Goal: Book appointment/travel/reservation

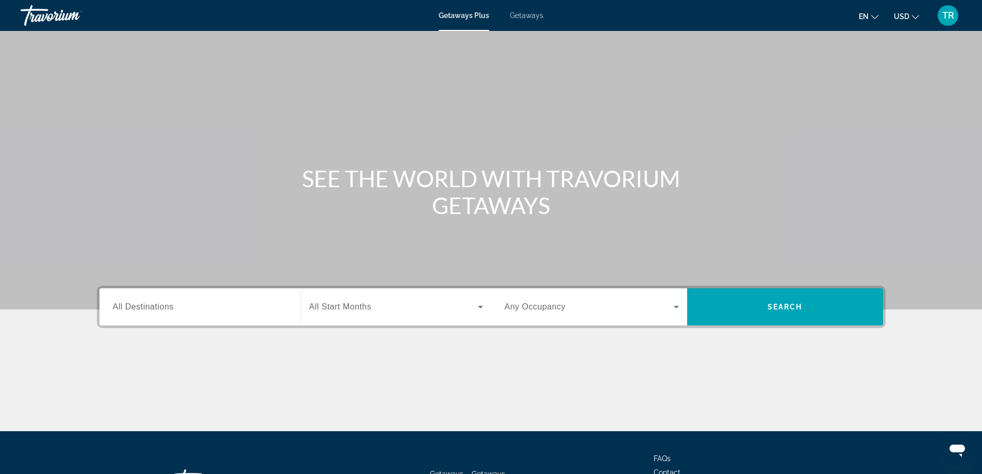
click at [177, 301] on input "Destination All Destinations" at bounding box center [200, 307] width 174 height 12
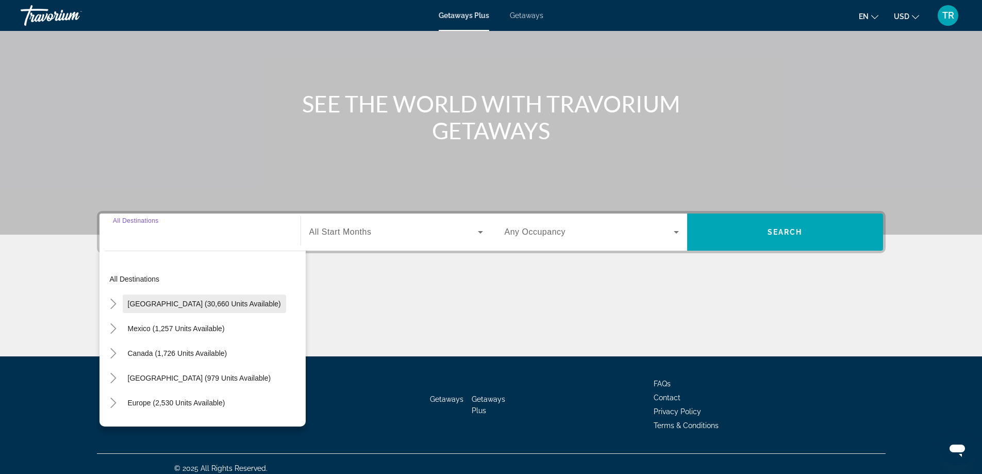
scroll to position [83, 0]
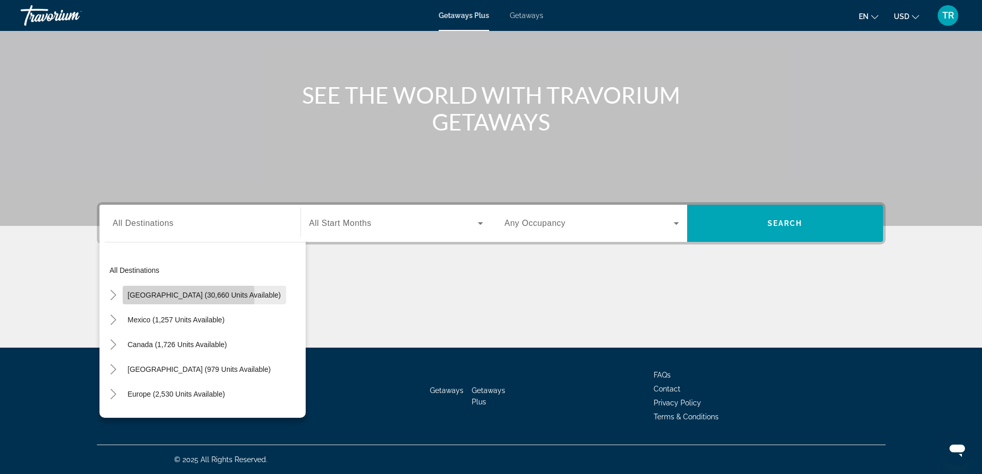
click at [180, 296] on span "[GEOGRAPHIC_DATA] (30,660 units available)" at bounding box center [204, 295] width 153 height 8
type input "**********"
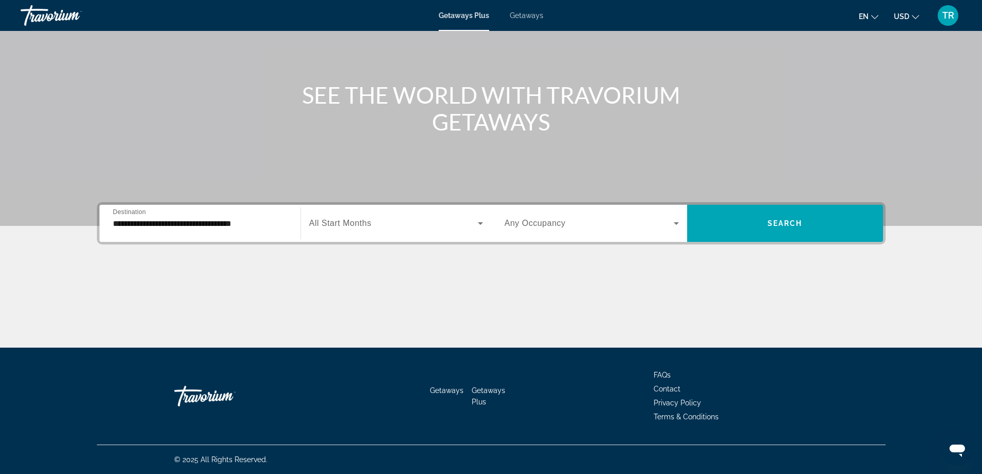
click at [363, 214] on div "Search widget" at bounding box center [396, 223] width 174 height 29
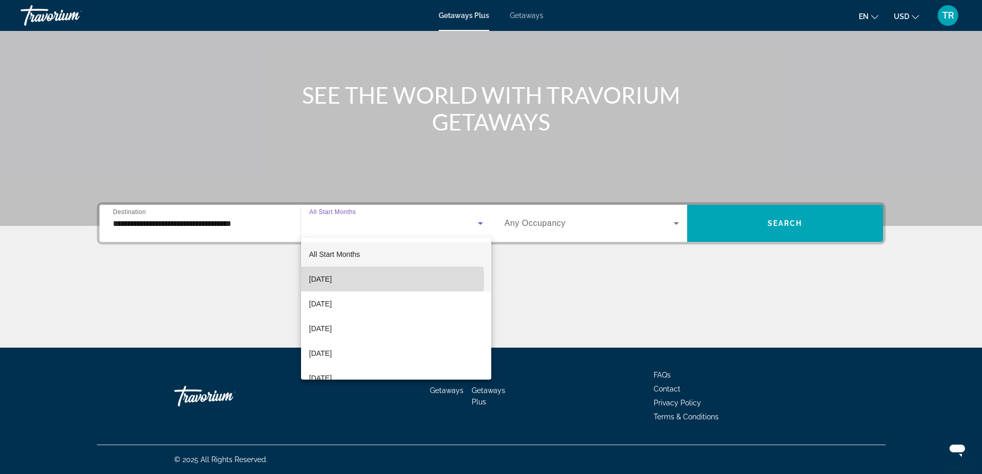
click at [332, 279] on span "[DATE]" at bounding box center [320, 279] width 23 height 12
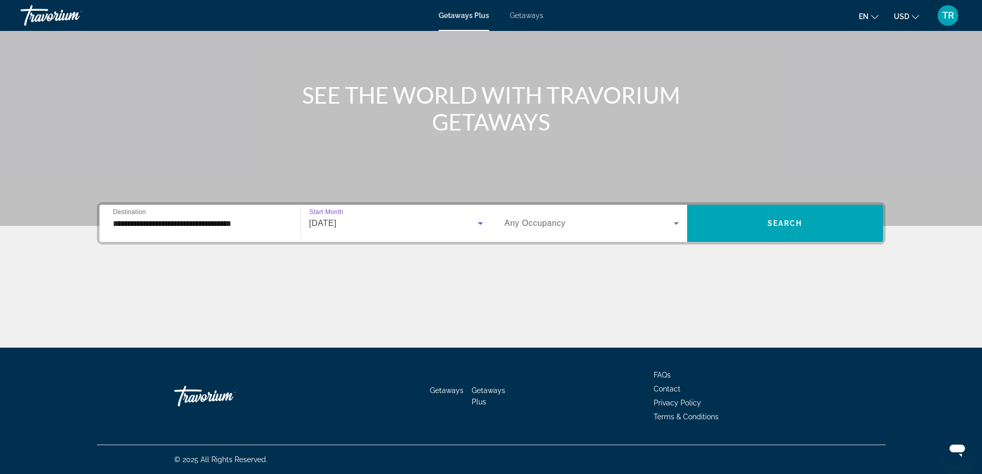
click at [673, 222] on icon "Search widget" at bounding box center [676, 223] width 12 height 12
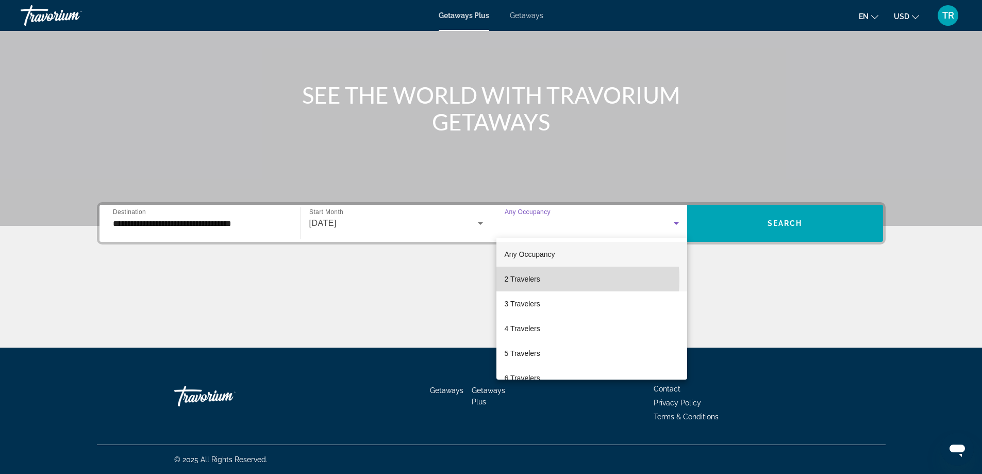
click at [516, 279] on span "2 Travelers" at bounding box center [522, 279] width 36 height 12
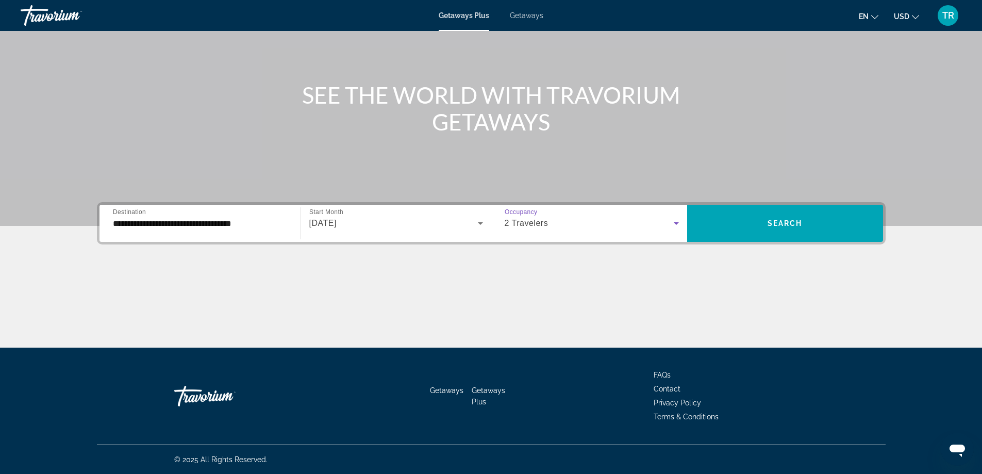
click at [676, 220] on icon "Search widget" at bounding box center [676, 223] width 12 height 12
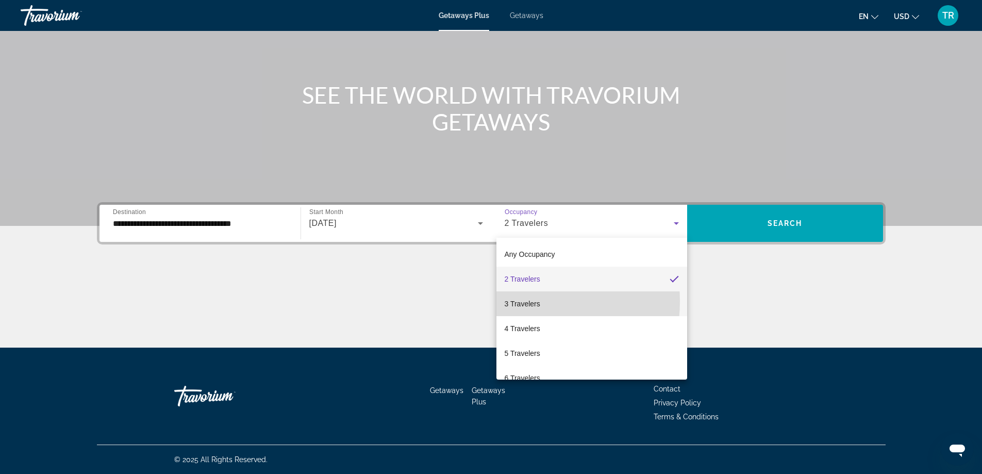
click at [513, 301] on span "3 Travelers" at bounding box center [522, 303] width 36 height 12
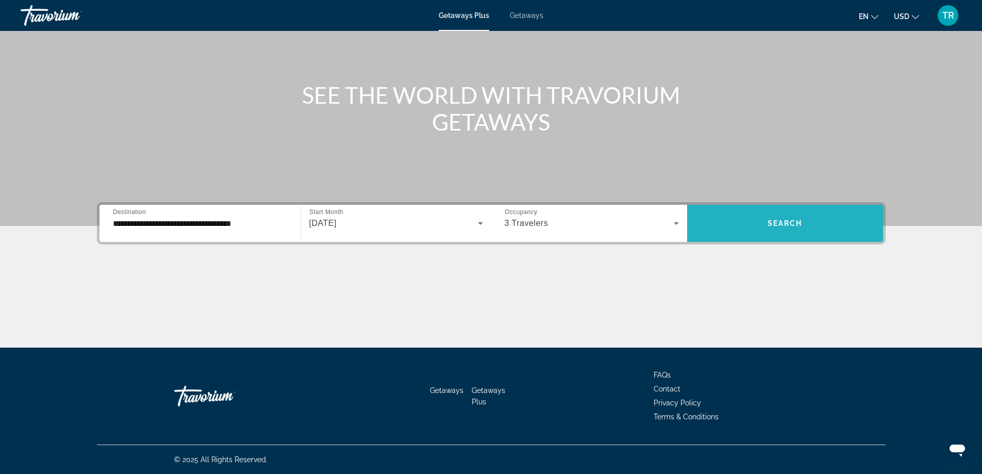
click at [775, 226] on span "Search" at bounding box center [784, 223] width 35 height 8
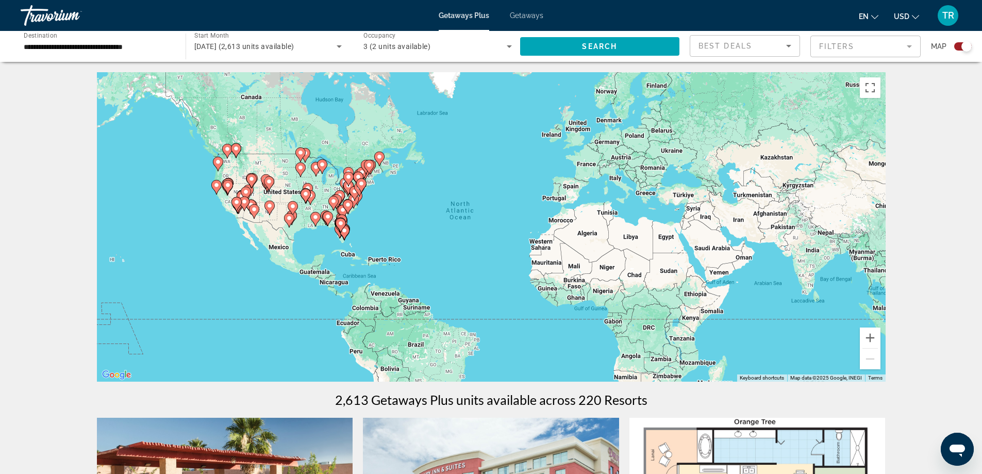
click at [656, 309] on div "To activate drag with keyboard, press Alt + Enter. Once in keyboard drag state,…" at bounding box center [491, 226] width 788 height 309
click at [604, 43] on span "Search" at bounding box center [599, 46] width 35 height 8
click at [393, 225] on div "To activate drag with keyboard, press Alt + Enter. Once in keyboard drag state,…" at bounding box center [491, 226] width 788 height 309
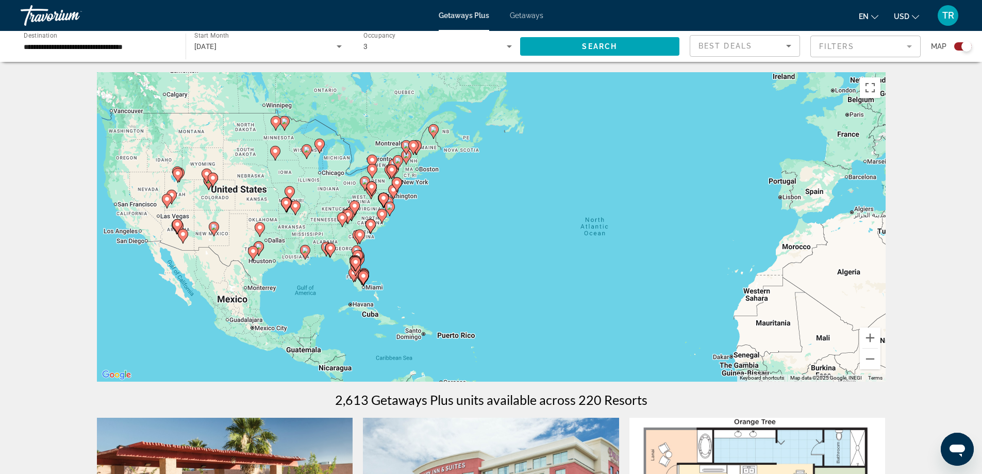
drag, startPoint x: 392, startPoint y: 247, endPoint x: 428, endPoint y: 264, distance: 40.1
click at [428, 264] on div "To activate drag with keyboard, press Alt + Enter. Once in keyboard drag state,…" at bounding box center [491, 226] width 788 height 309
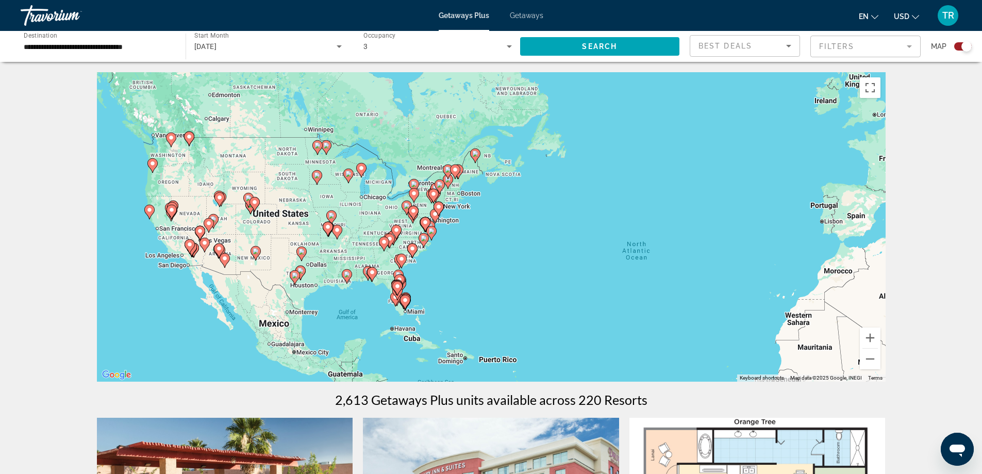
click at [424, 263] on div "To activate drag with keyboard, press Alt + Enter. Once in keyboard drag state,…" at bounding box center [491, 226] width 788 height 309
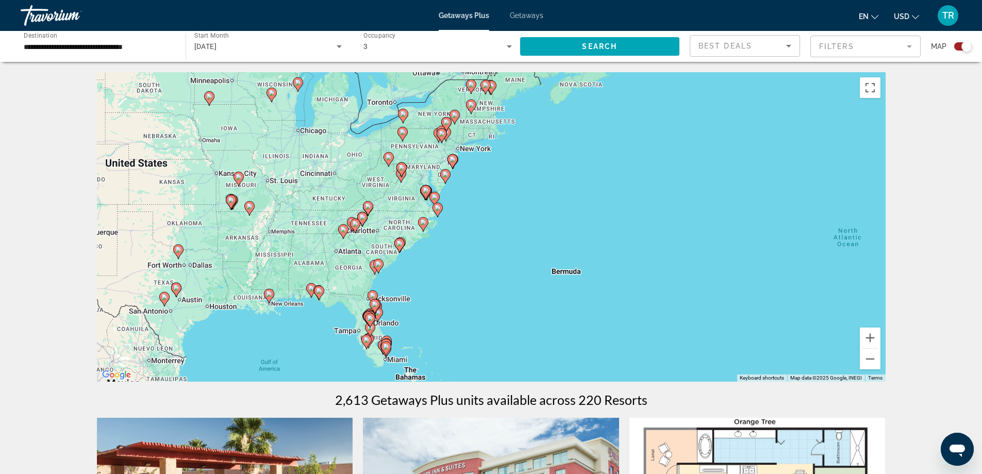
click at [403, 279] on div "To activate drag with keyboard, press Alt + Enter. Once in keyboard drag state,…" at bounding box center [491, 226] width 788 height 309
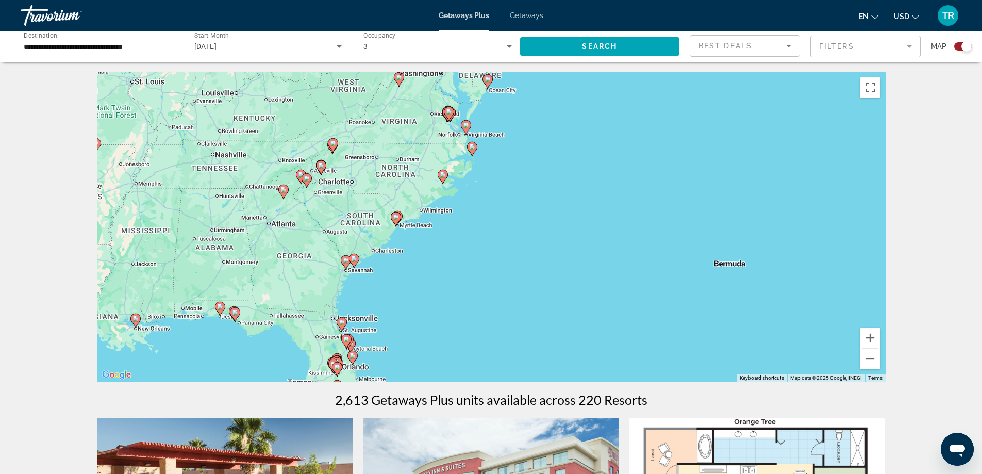
click at [425, 271] on div "To activate drag with keyboard, press Alt + Enter. Once in keyboard drag state,…" at bounding box center [491, 226] width 788 height 309
click at [426, 269] on div "To activate drag with keyboard, press Alt + Enter. Once in keyboard drag state,…" at bounding box center [491, 226] width 788 height 309
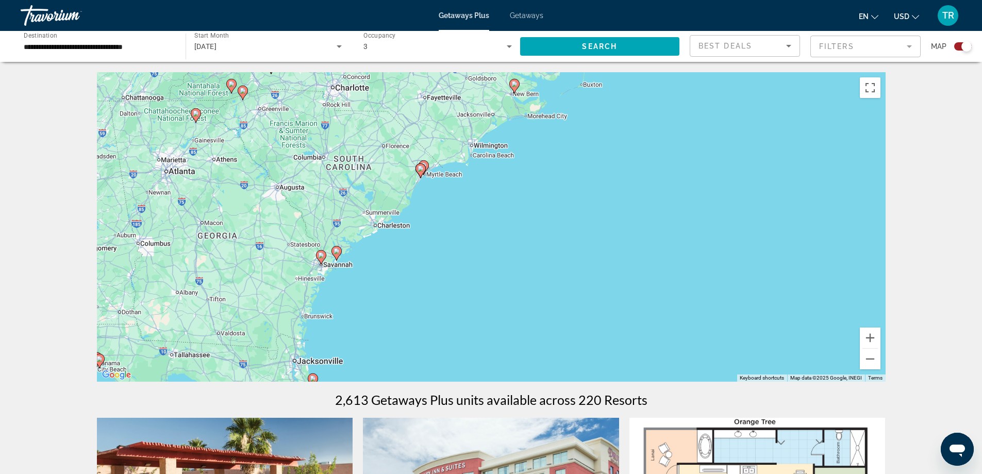
drag, startPoint x: 378, startPoint y: 265, endPoint x: 434, endPoint y: 259, distance: 56.1
click at [434, 259] on div "To activate drag with keyboard, press Alt + Enter. Once in keyboard drag state,…" at bounding box center [491, 226] width 788 height 309
click at [337, 250] on image "Main content" at bounding box center [336, 251] width 6 height 6
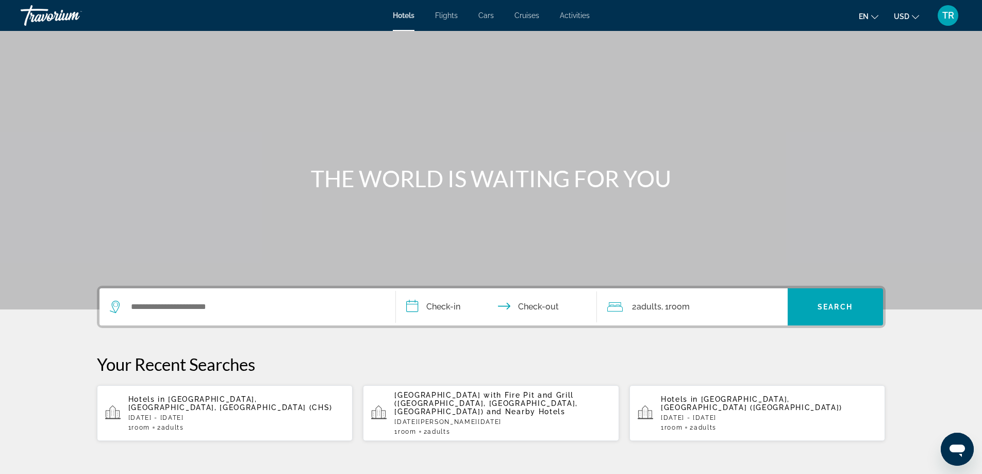
click at [203, 401] on span "[GEOGRAPHIC_DATA], [GEOGRAPHIC_DATA], [GEOGRAPHIC_DATA] (CHS)" at bounding box center [230, 403] width 205 height 16
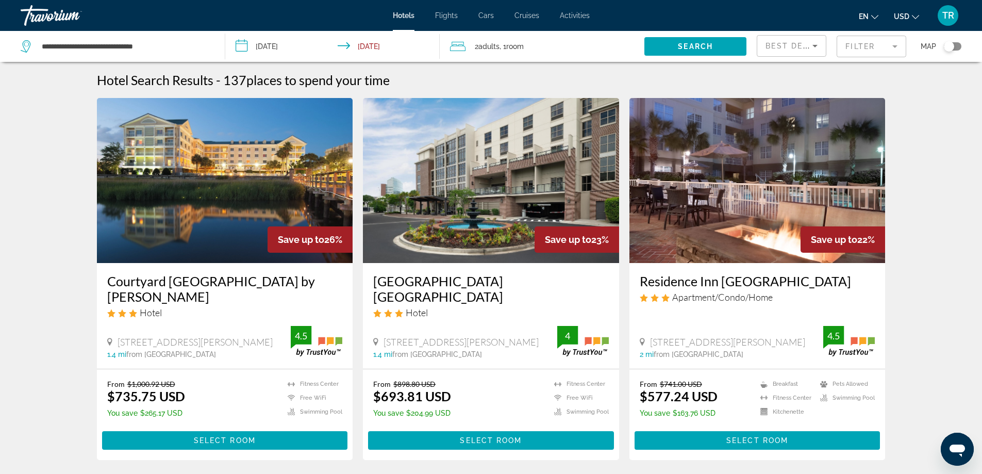
click at [960, 43] on button "Toggle map" at bounding box center [948, 46] width 25 height 9
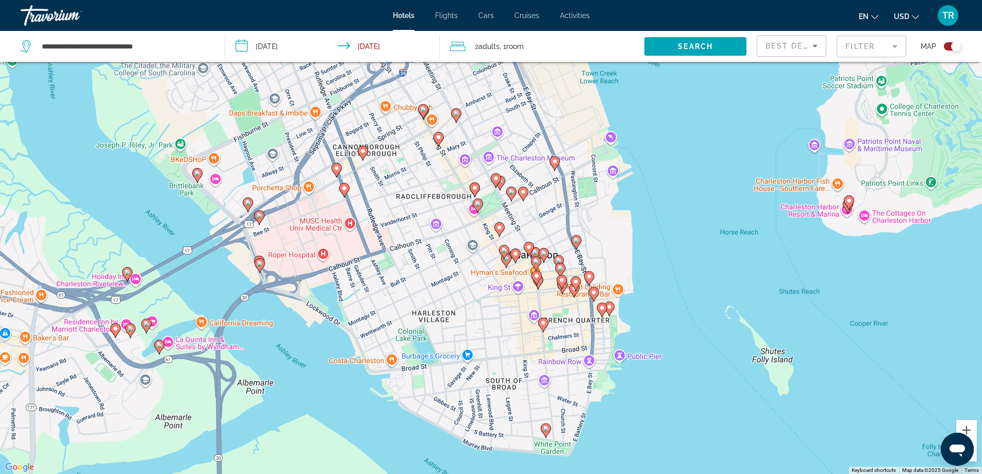
click at [543, 327] on icon "Main content" at bounding box center [542, 323] width 9 height 13
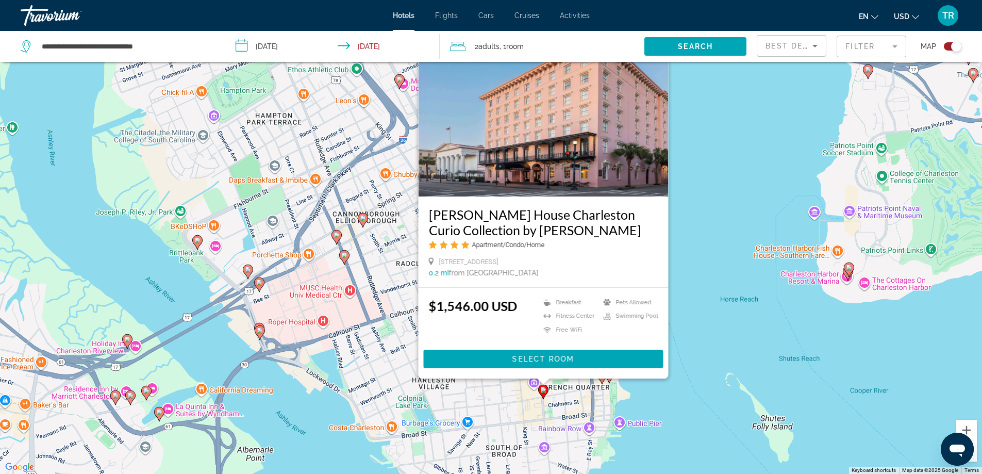
click at [720, 279] on div "To activate drag with keyboard, press Alt + Enter. Once in keyboard drag state,…" at bounding box center [491, 237] width 982 height 474
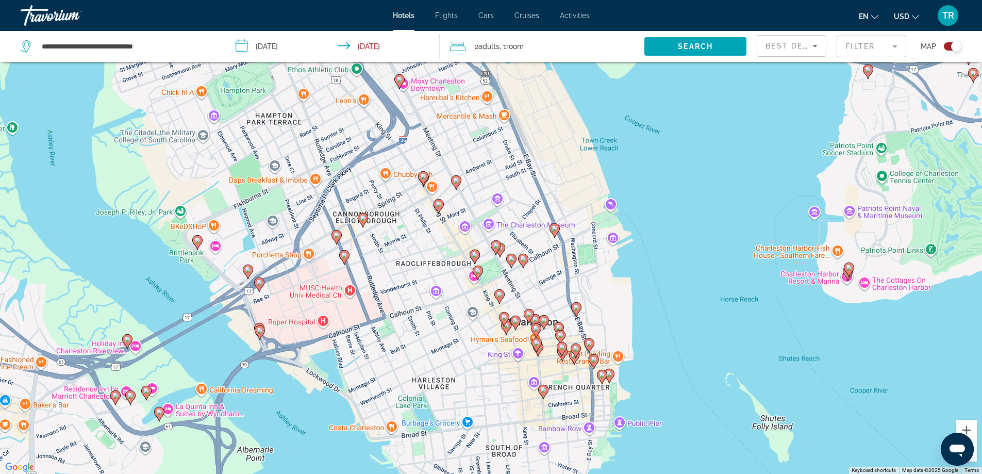
click at [500, 294] on image "Main content" at bounding box center [499, 294] width 6 height 6
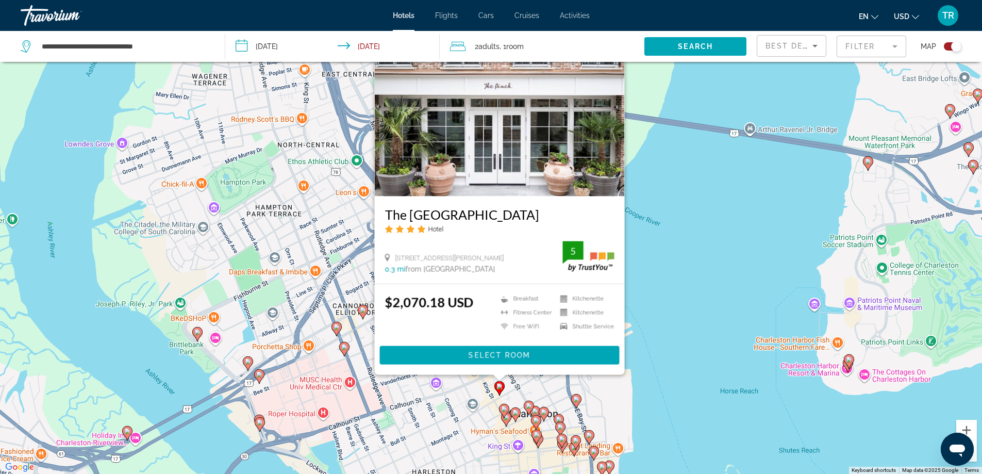
click at [699, 177] on div "To activate drag with keyboard, press Alt + Enter. Once in keyboard drag state,…" at bounding box center [491, 237] width 982 height 474
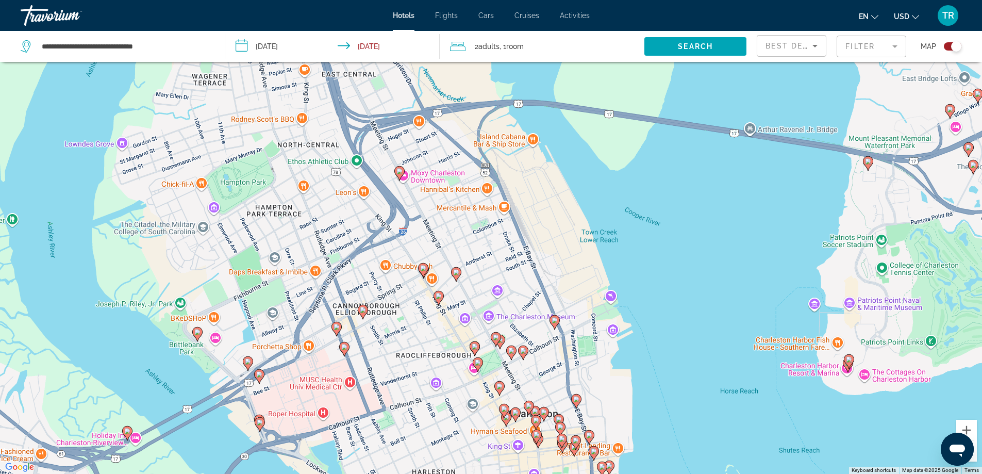
click at [457, 269] on icon "Main content" at bounding box center [455, 273] width 9 height 13
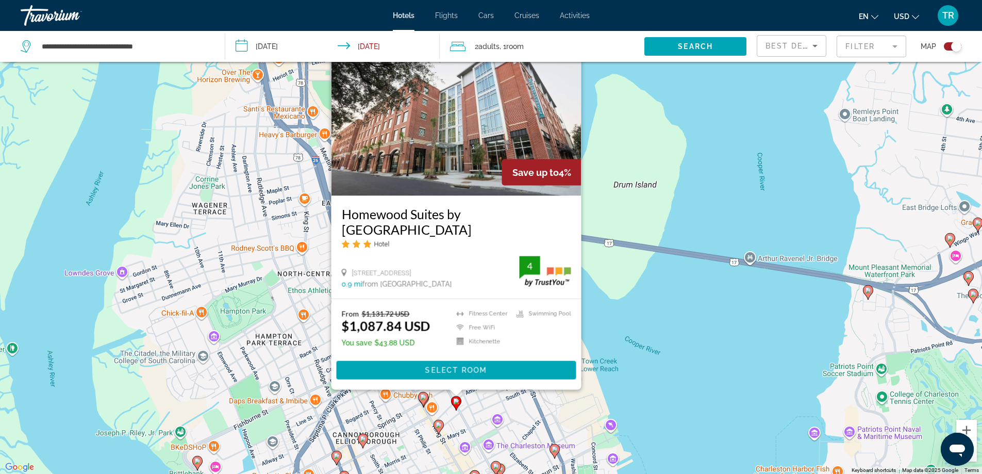
click at [613, 235] on div "To activate drag with keyboard, press Alt + Enter. Once in keyboard drag state,…" at bounding box center [491, 237] width 982 height 474
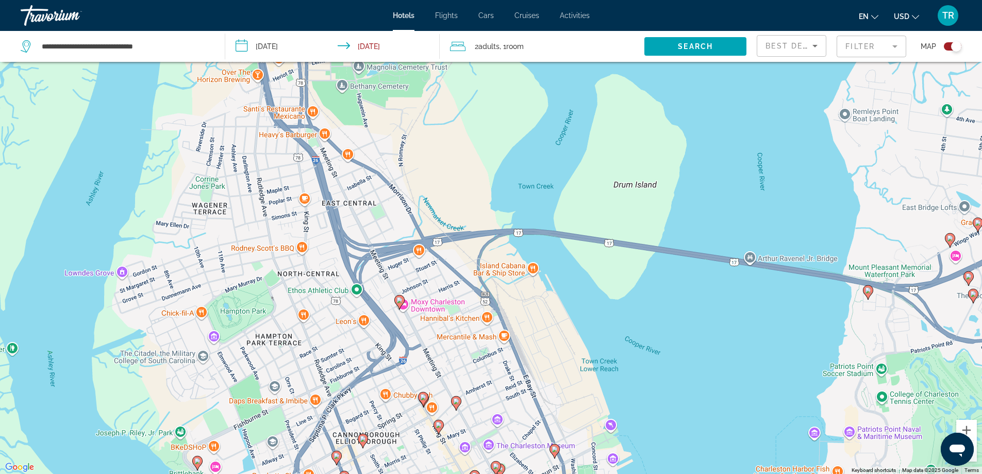
click at [399, 298] on image "Main content" at bounding box center [399, 300] width 6 height 6
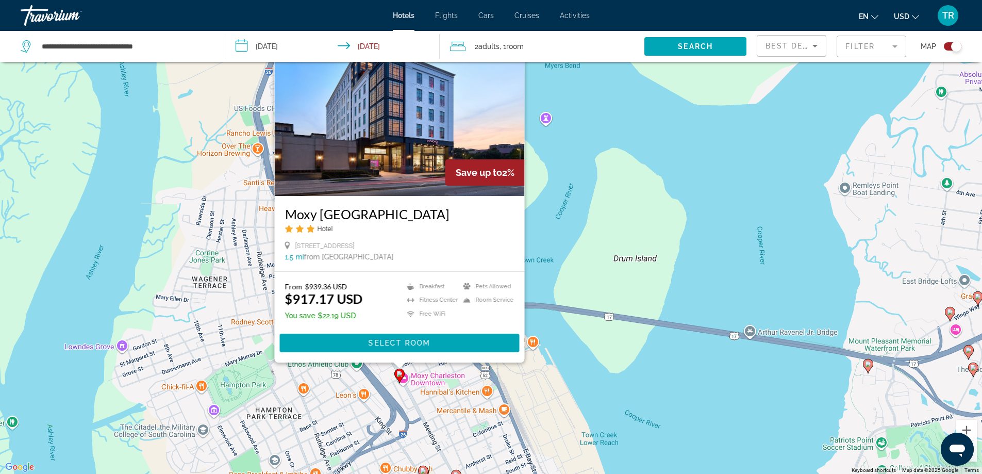
click at [566, 217] on div "To activate drag with keyboard, press Alt + Enter. Once in keyboard drag state,…" at bounding box center [491, 237] width 982 height 474
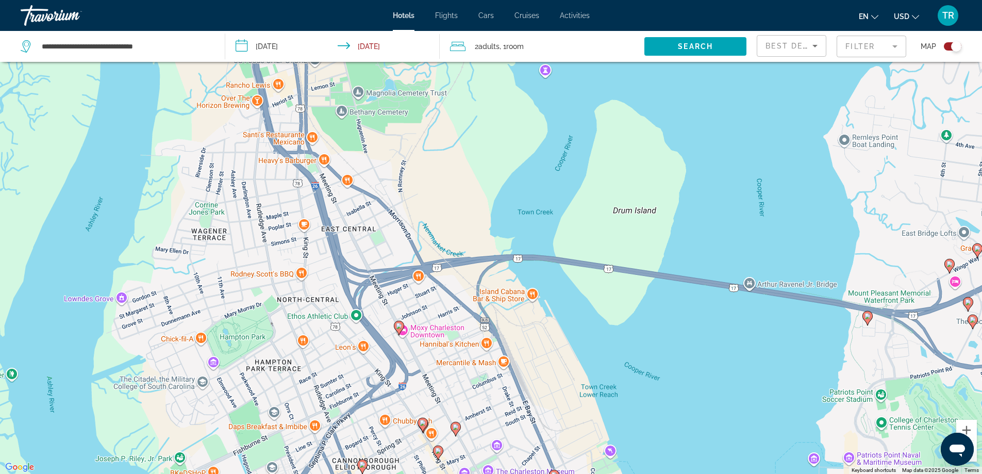
drag, startPoint x: 422, startPoint y: 399, endPoint x: 393, endPoint y: 150, distance: 250.6
click at [400, 184] on div "To activate drag with keyboard, press Alt + Enter. Once in keyboard drag state,…" at bounding box center [491, 237] width 982 height 474
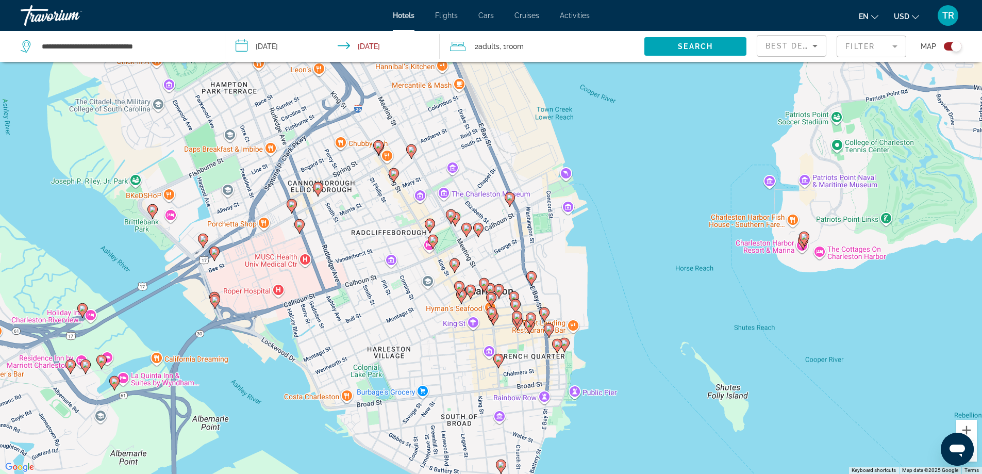
click at [379, 145] on image "Main content" at bounding box center [378, 145] width 6 height 6
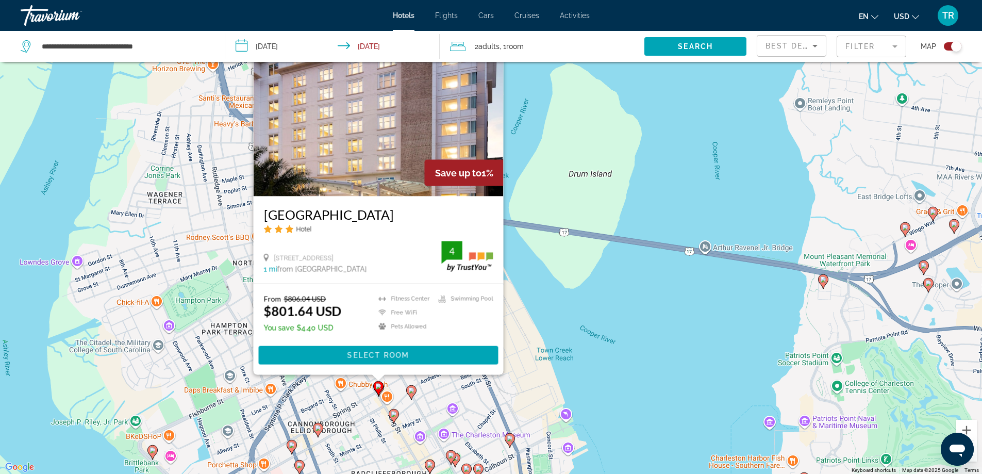
click at [652, 193] on div "To activate drag with keyboard, press Alt + Enter. Once in keyboard drag state,…" at bounding box center [491, 237] width 982 height 474
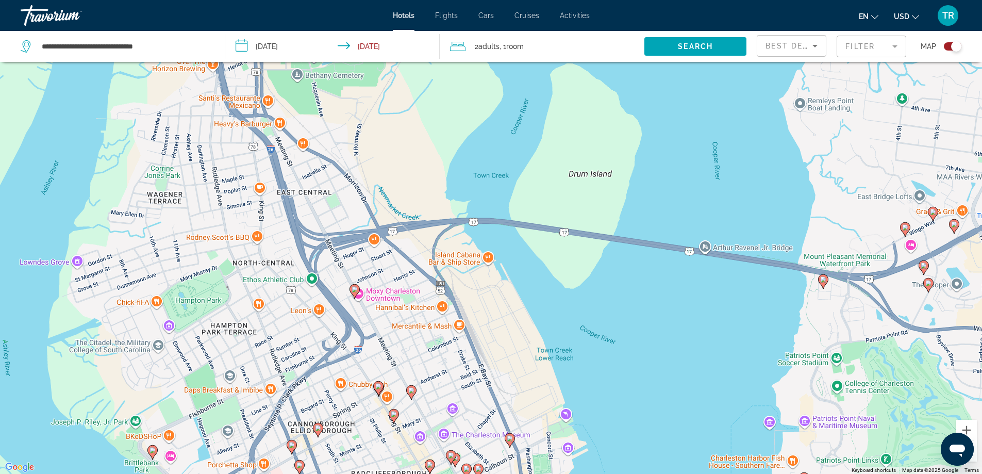
click at [380, 386] on image "Main content" at bounding box center [378, 386] width 6 height 6
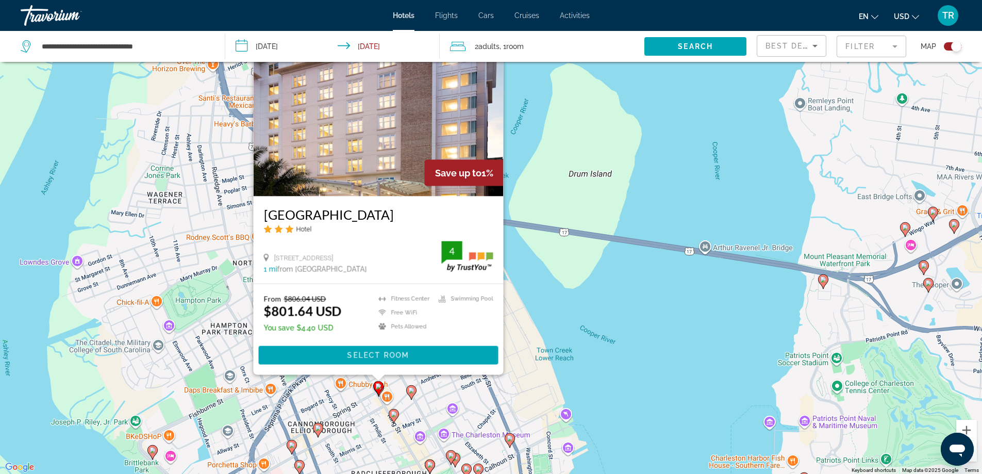
click at [357, 214] on h3 "[GEOGRAPHIC_DATA]" at bounding box center [377, 213] width 229 height 15
